Goal: Answer question/provide support

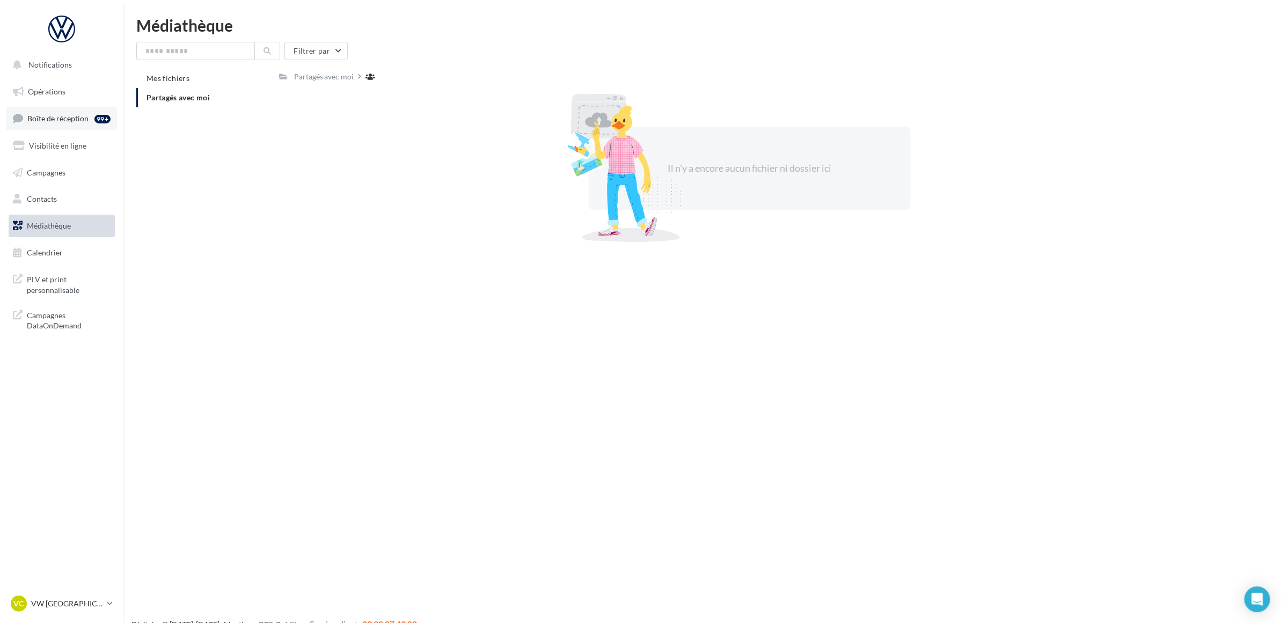
click at [68, 120] on span "Boîte de réception" at bounding box center [57, 118] width 61 height 9
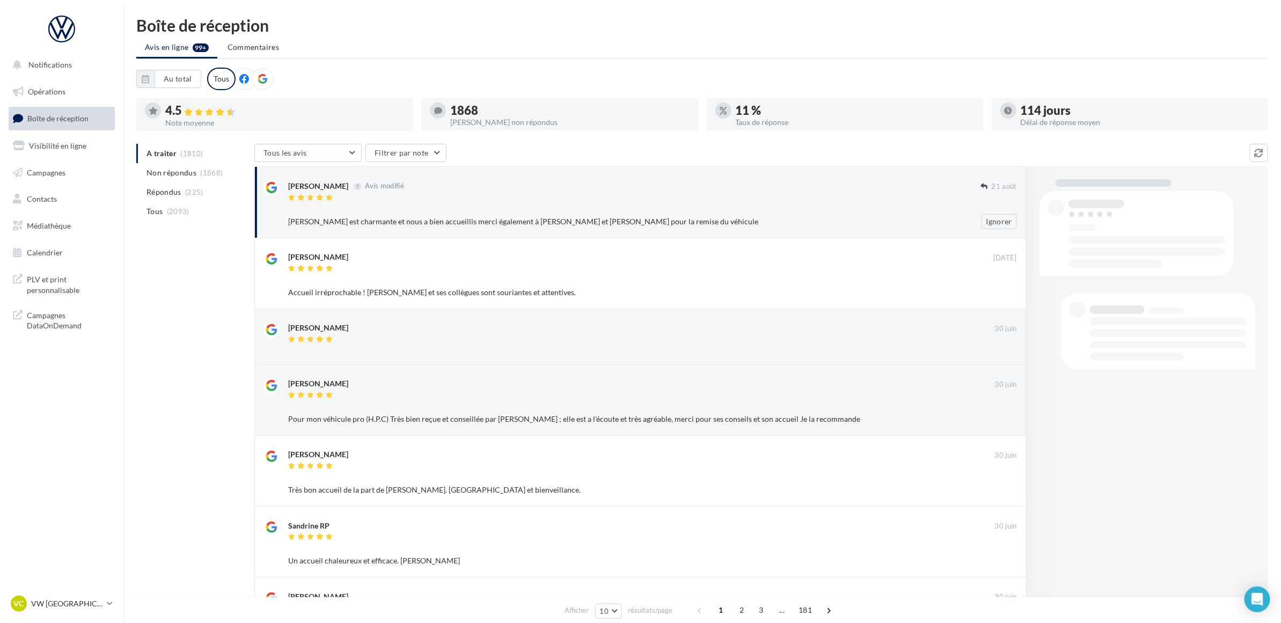
click at [525, 217] on div "Laura est charmante et nous a bien accueillis merci également à Christophe et I…" at bounding box center [617, 221] width 659 height 11
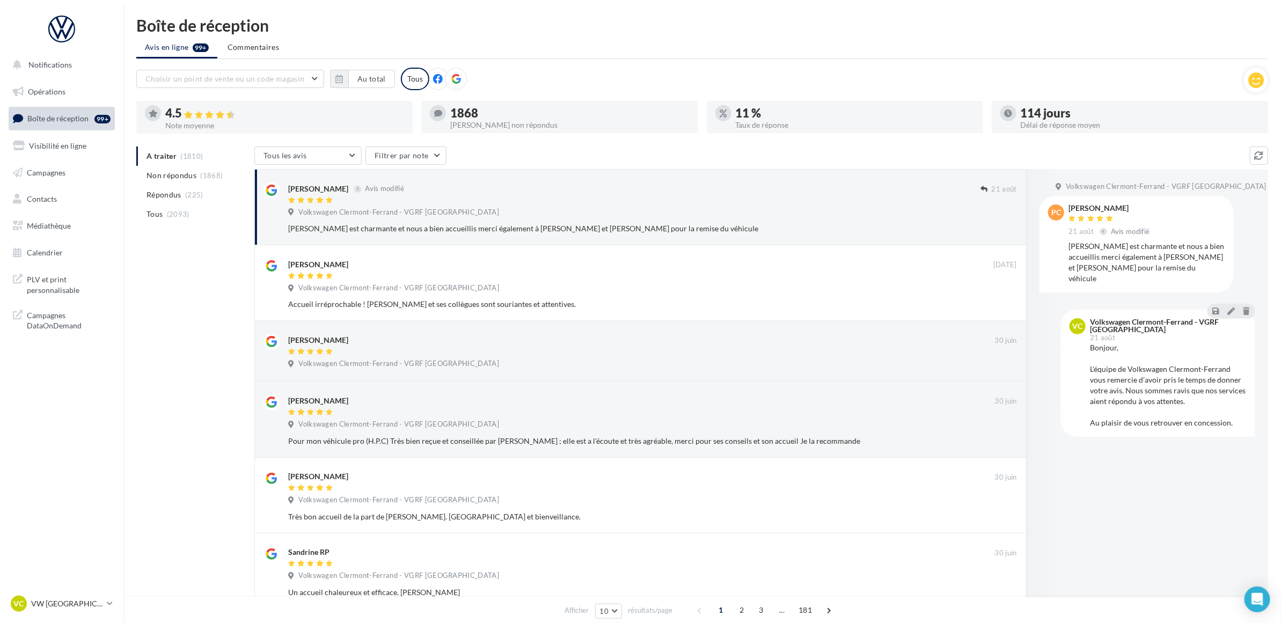
click at [205, 259] on div "A traiter (1810) Non répondus (1868) Répondus (225) Tous (2093) Tous les avis T…" at bounding box center [702, 528] width 1132 height 765
click at [1008, 224] on button "Ignorer" at bounding box center [998, 228] width 35 height 15
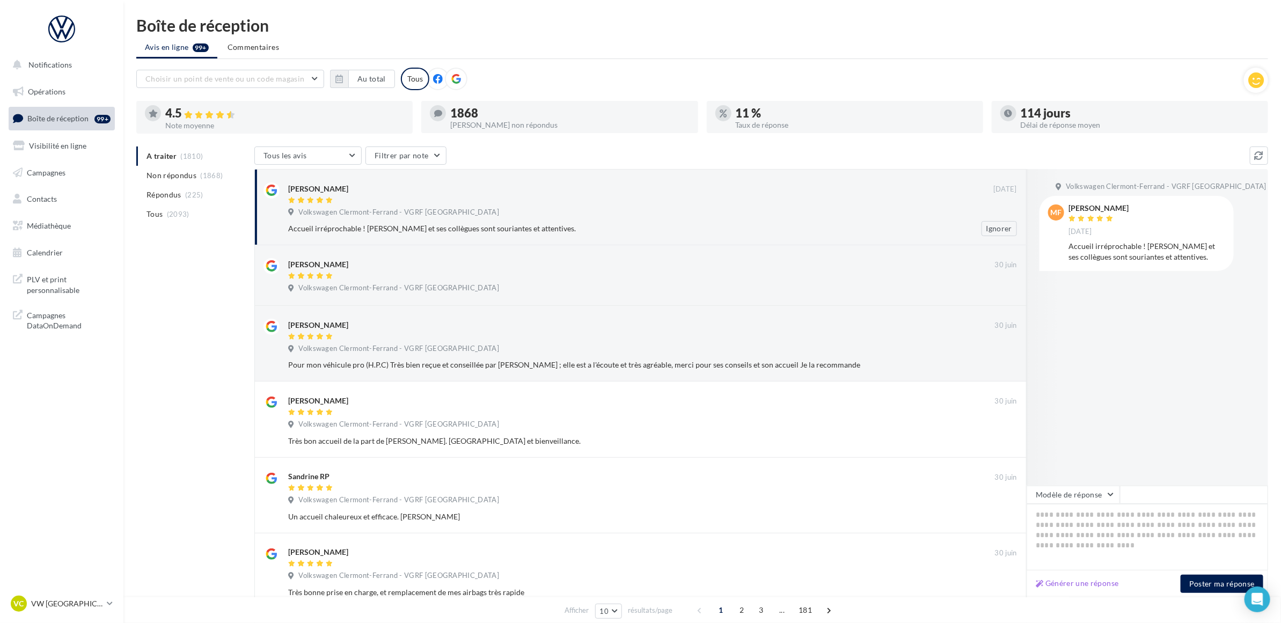
click at [450, 218] on div "Volkswagen Clermont-Ferrand - VGRF Auvergne" at bounding box center [652, 214] width 729 height 12
click at [612, 54] on ul "Avis en ligne 99+ Commentaires" at bounding box center [702, 48] width 1132 height 21
click at [612, 57] on ul "Avis en ligne 99+ Commentaires" at bounding box center [702, 48] width 1132 height 21
click at [426, 225] on div "Accueil irréprochable ! Laura et ses collègues sont souriantes et attentives." at bounding box center [617, 228] width 659 height 11
click at [1080, 523] on textarea at bounding box center [1147, 537] width 241 height 67
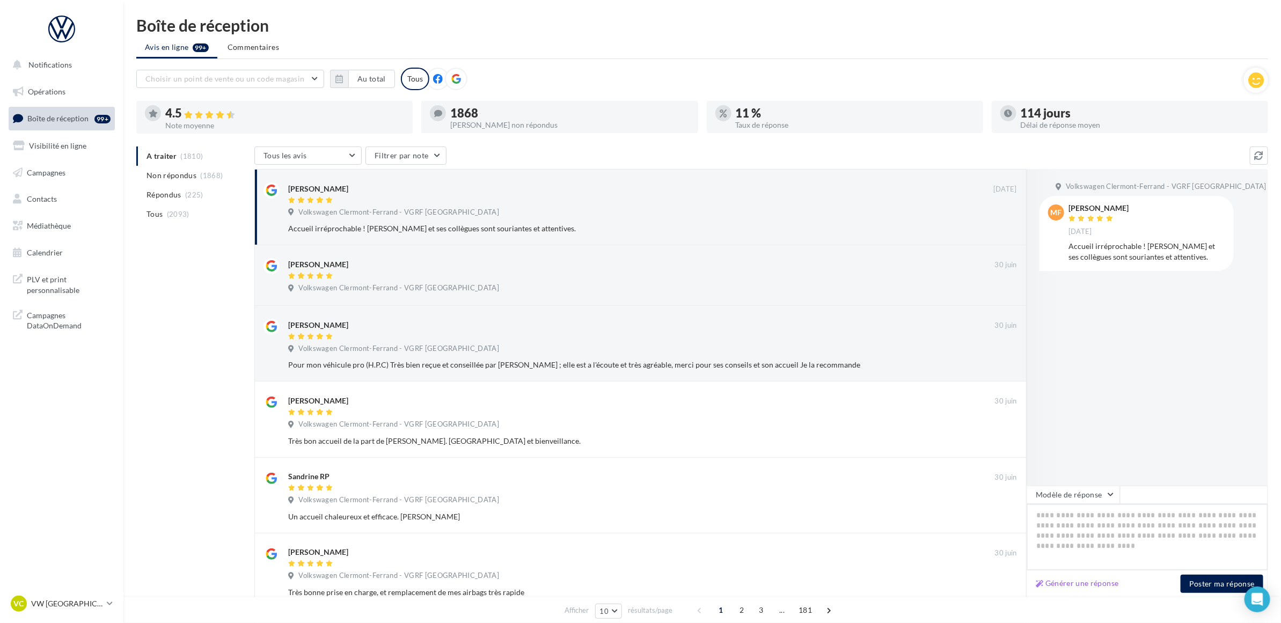
paste textarea "**********"
type textarea "**********"
click at [1202, 585] on button "Poster ma réponse" at bounding box center [1222, 584] width 83 height 18
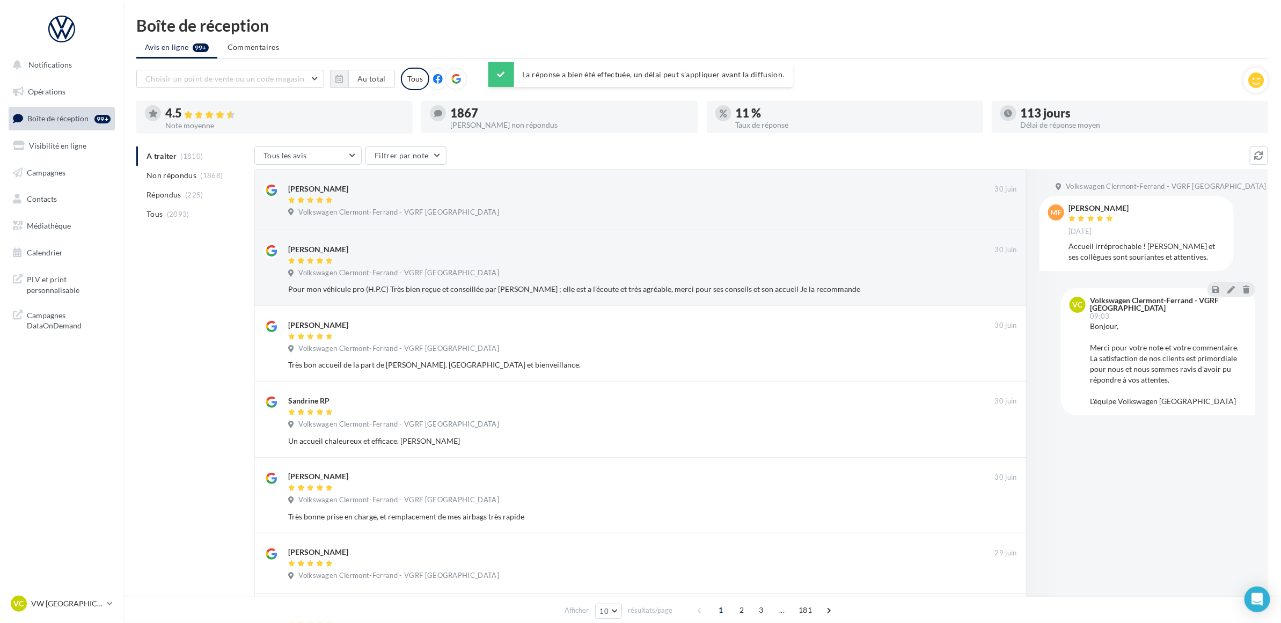
click at [200, 285] on div "A traiter (1810) Non répondus (1868) Répondus (225) Tous (2093) Tous les avis T…" at bounding box center [702, 528] width 1132 height 765
click at [201, 373] on div "A traiter (1810) Non répondus (1868) Répondus (225) Tous (2093) Tous les avis T…" at bounding box center [702, 528] width 1132 height 765
click at [178, 267] on div "A traiter (1810) Non répondus (1868) Répondus (225) Tous (2093) Tous les avis T…" at bounding box center [702, 528] width 1132 height 765
click at [86, 608] on p "VW [GEOGRAPHIC_DATA]" at bounding box center [66, 603] width 71 height 11
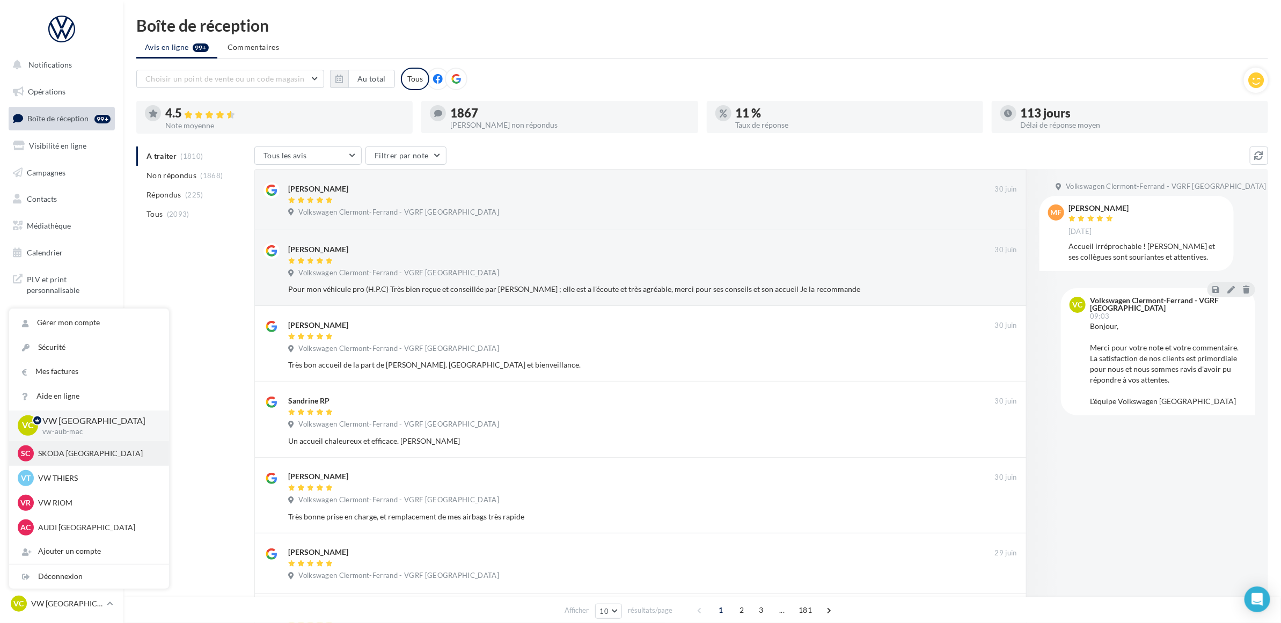
click at [87, 459] on div "SC SKODA CLERMONT-FERRAND sk-aubi-cha" at bounding box center [89, 453] width 143 height 16
